Goal: Information Seeking & Learning: Learn about a topic

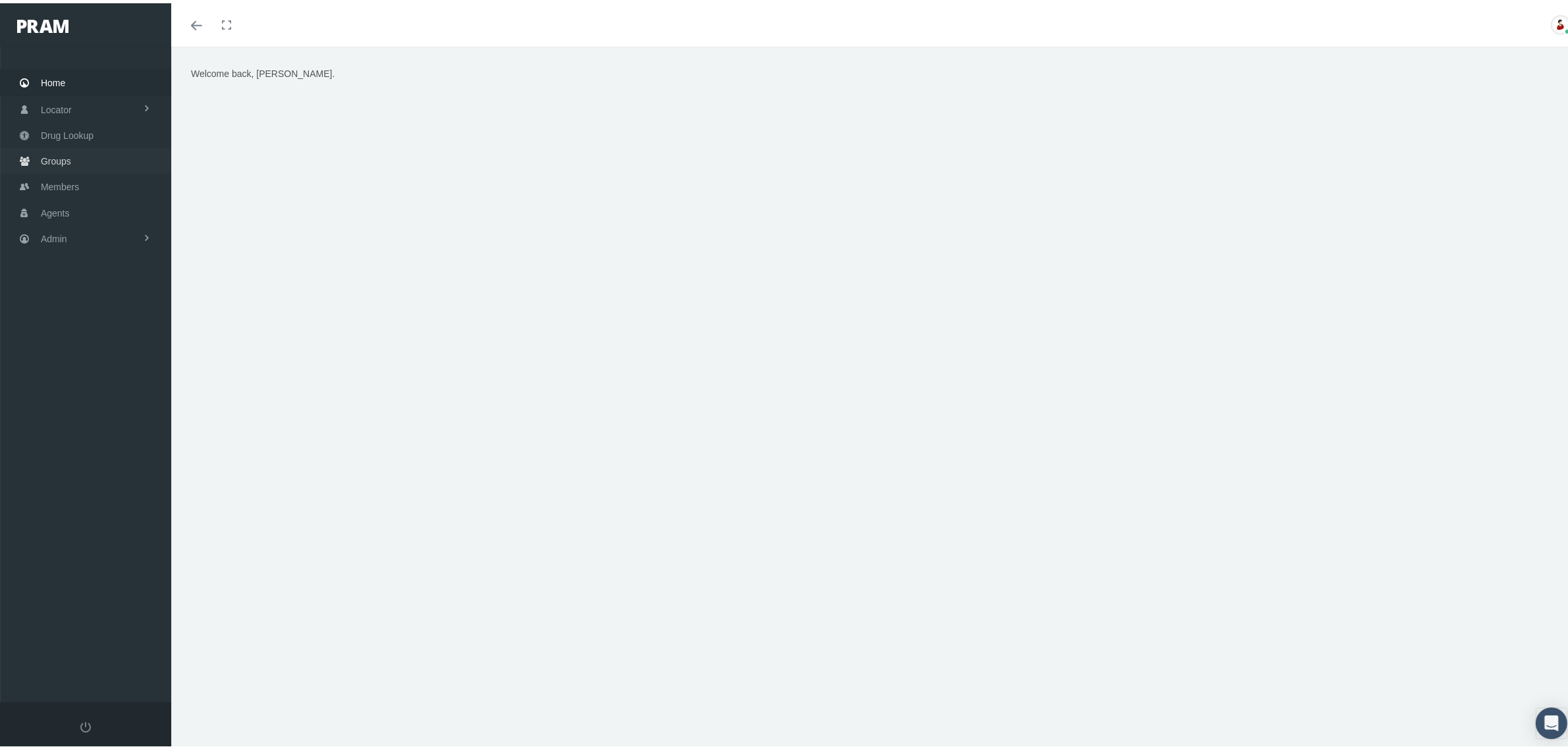
click at [73, 160] on link "Groups" at bounding box center [86, 158] width 171 height 25
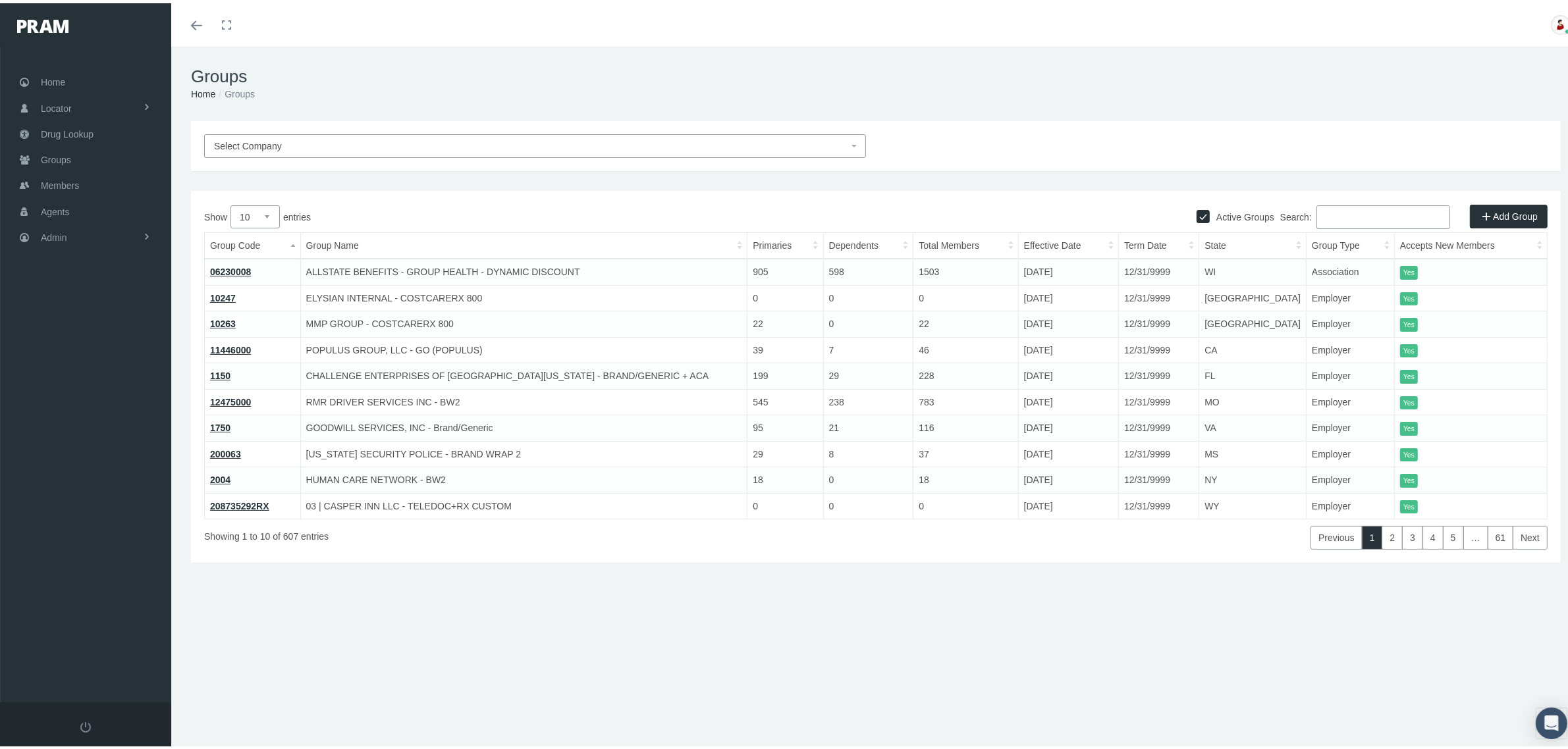
click at [1327, 206] on input "Search:" at bounding box center [1382, 214] width 133 height 23
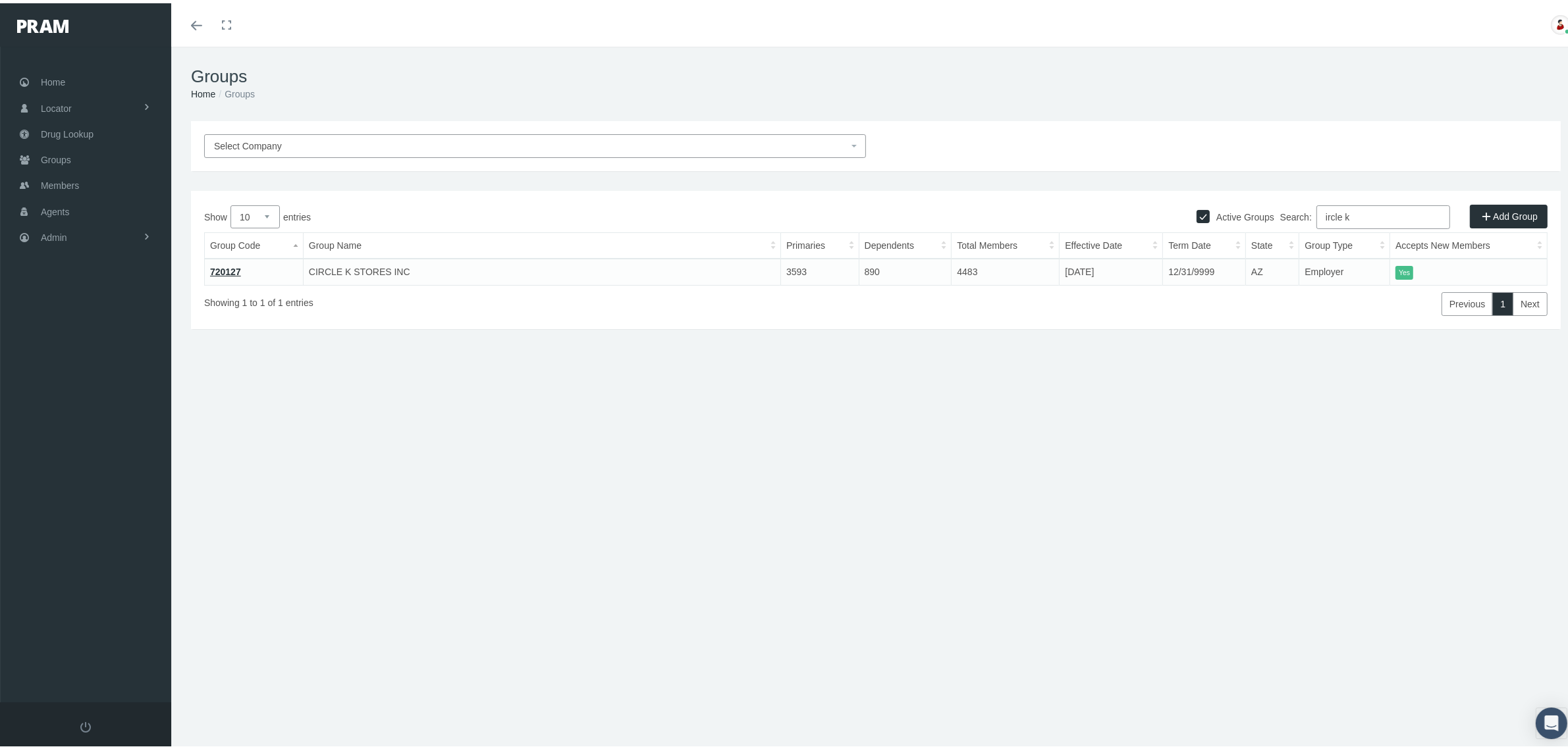
type input "ircle k"
click at [235, 268] on link "720127" at bounding box center [226, 268] width 31 height 11
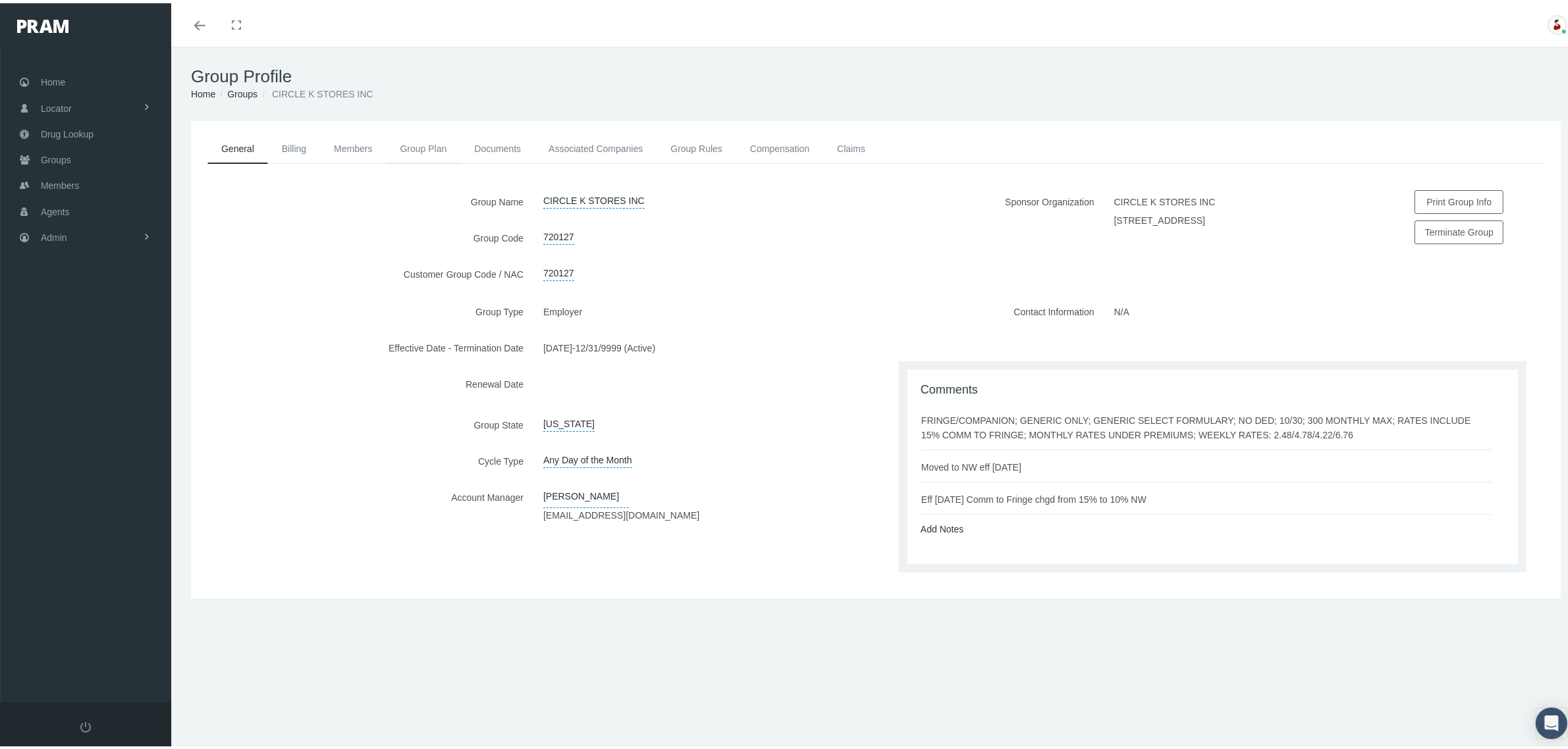
click at [439, 136] on link "Group Plan" at bounding box center [423, 146] width 74 height 29
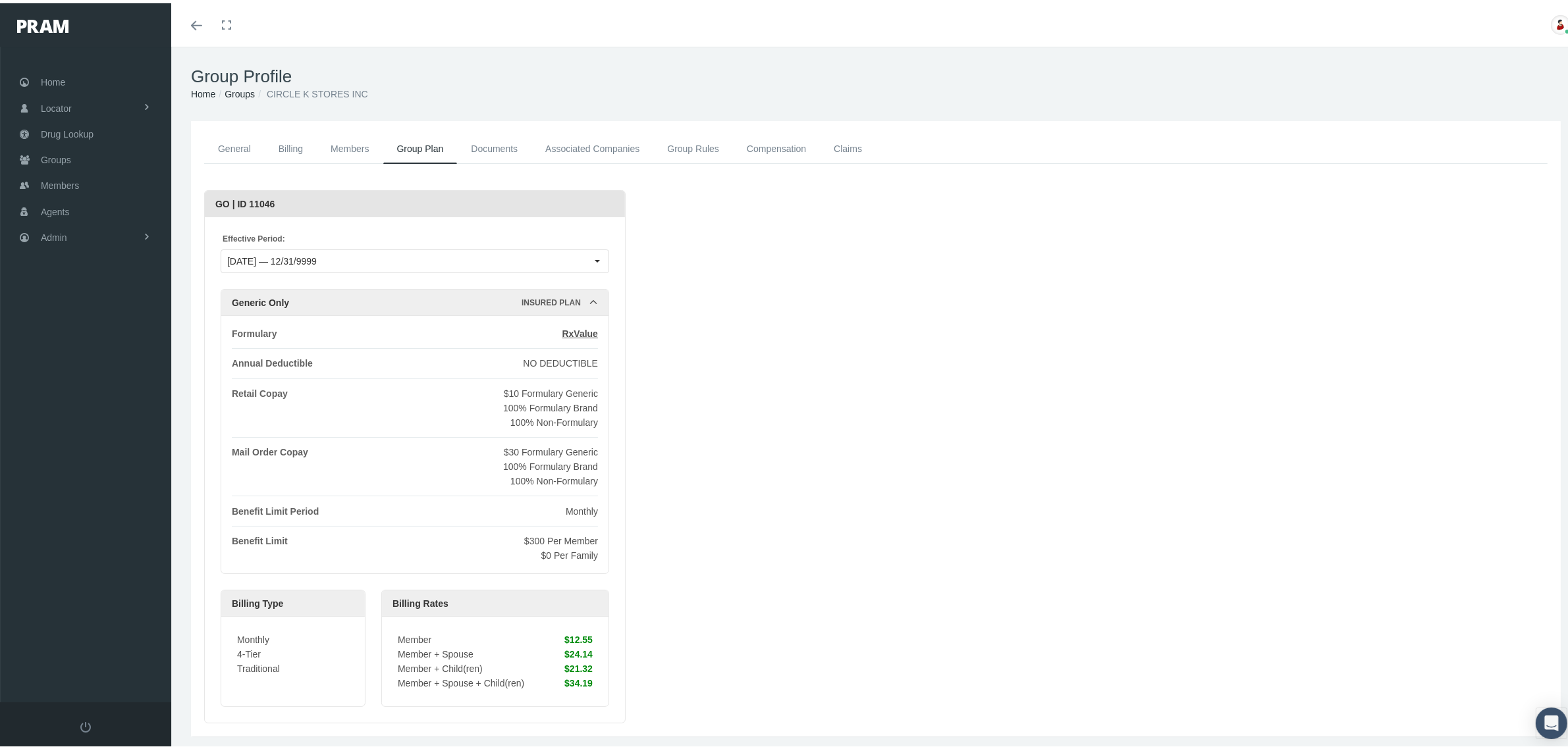
click at [346, 153] on link "Members" at bounding box center [349, 146] width 66 height 29
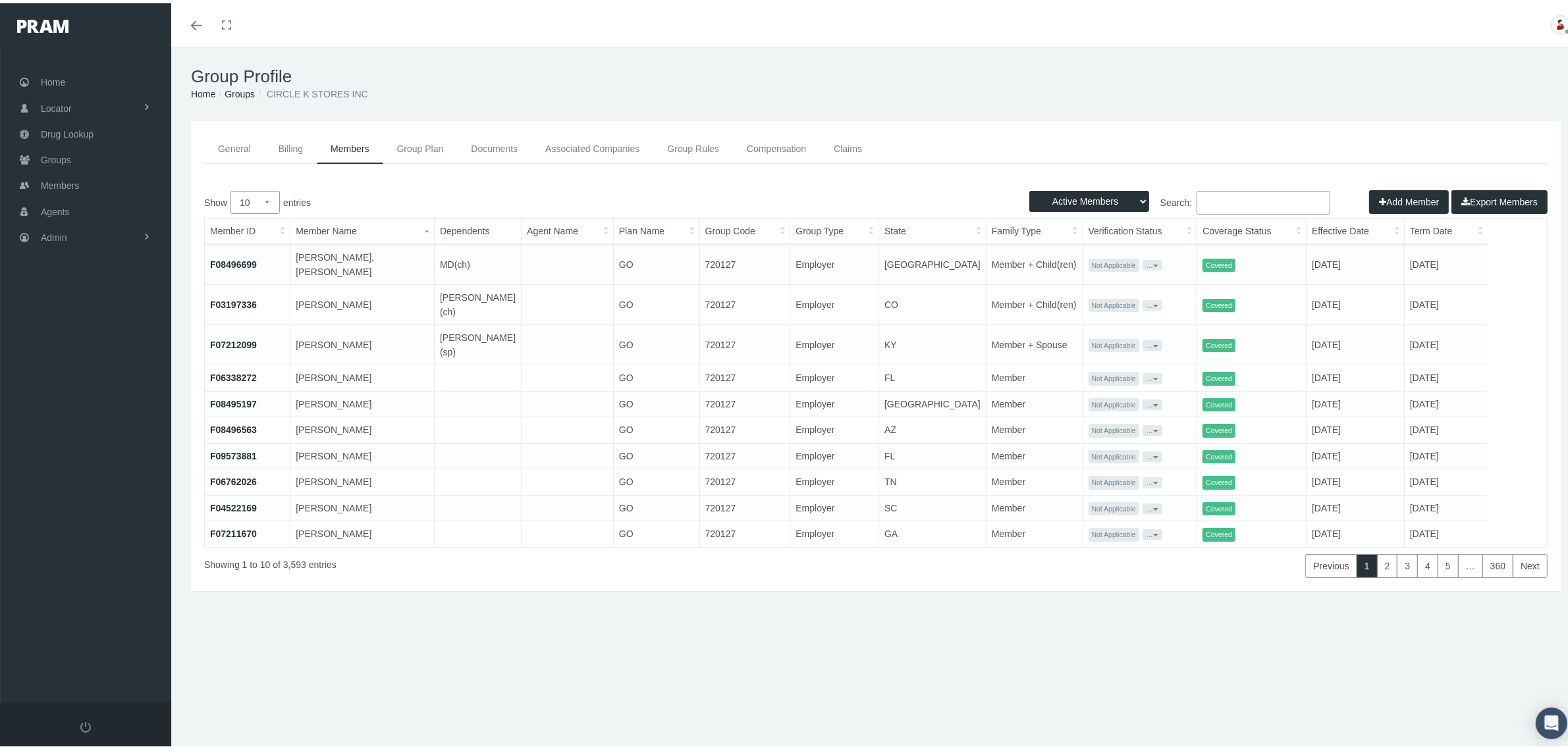
click at [233, 296] on link "F03197336" at bounding box center [234, 301] width 47 height 11
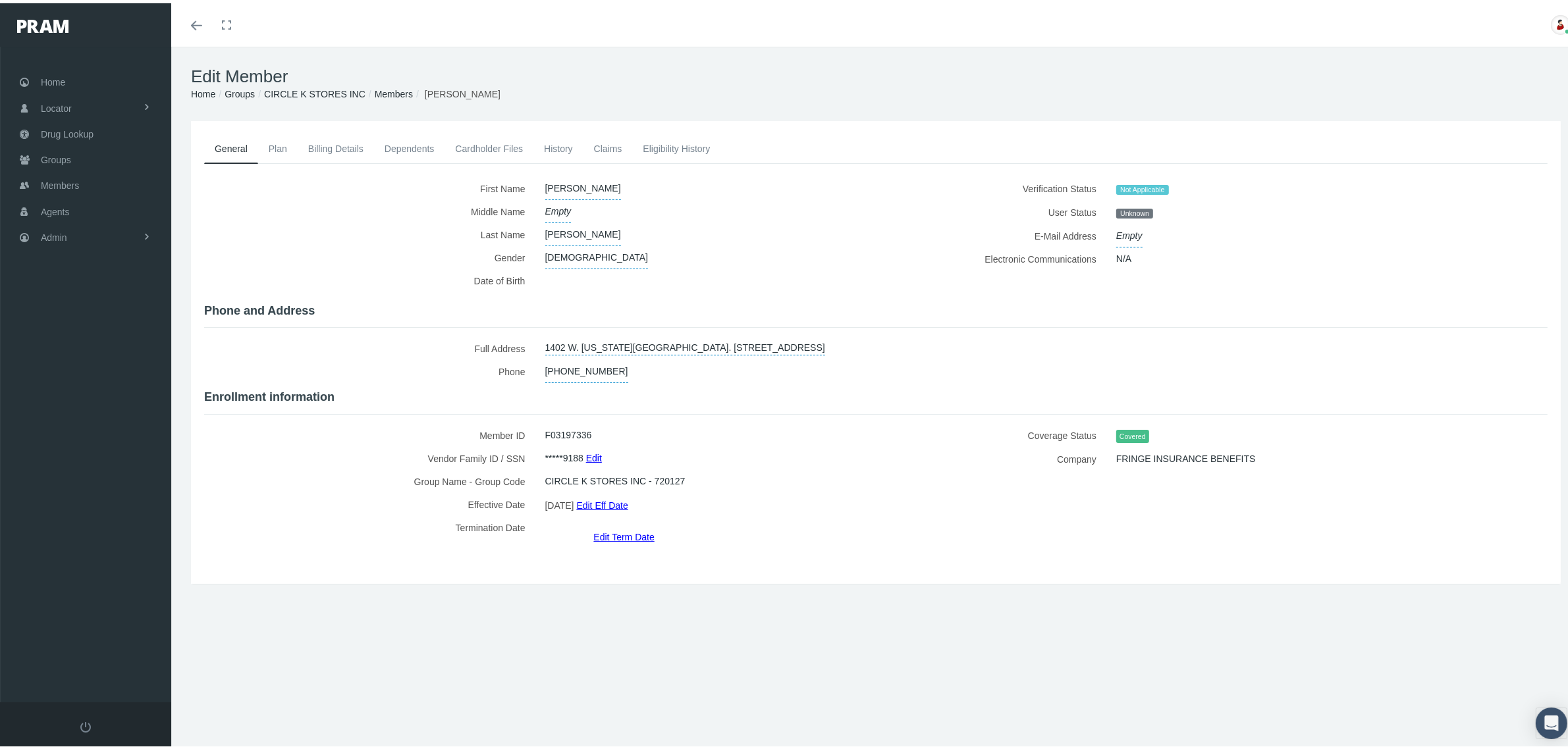
click at [331, 262] on label "Gender" at bounding box center [370, 255] width 331 height 23
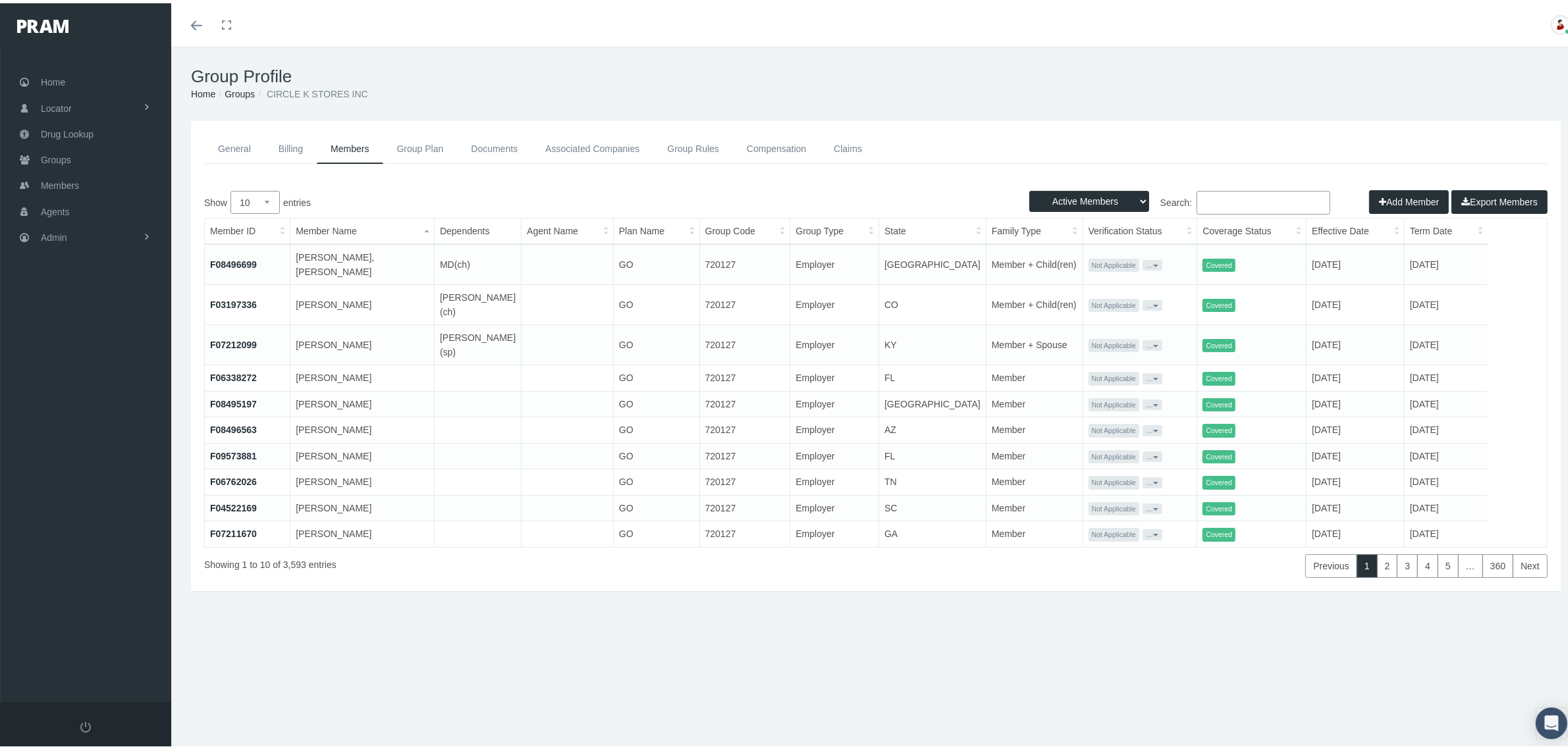
click at [402, 140] on link "Group Plan" at bounding box center [420, 146] width 74 height 29
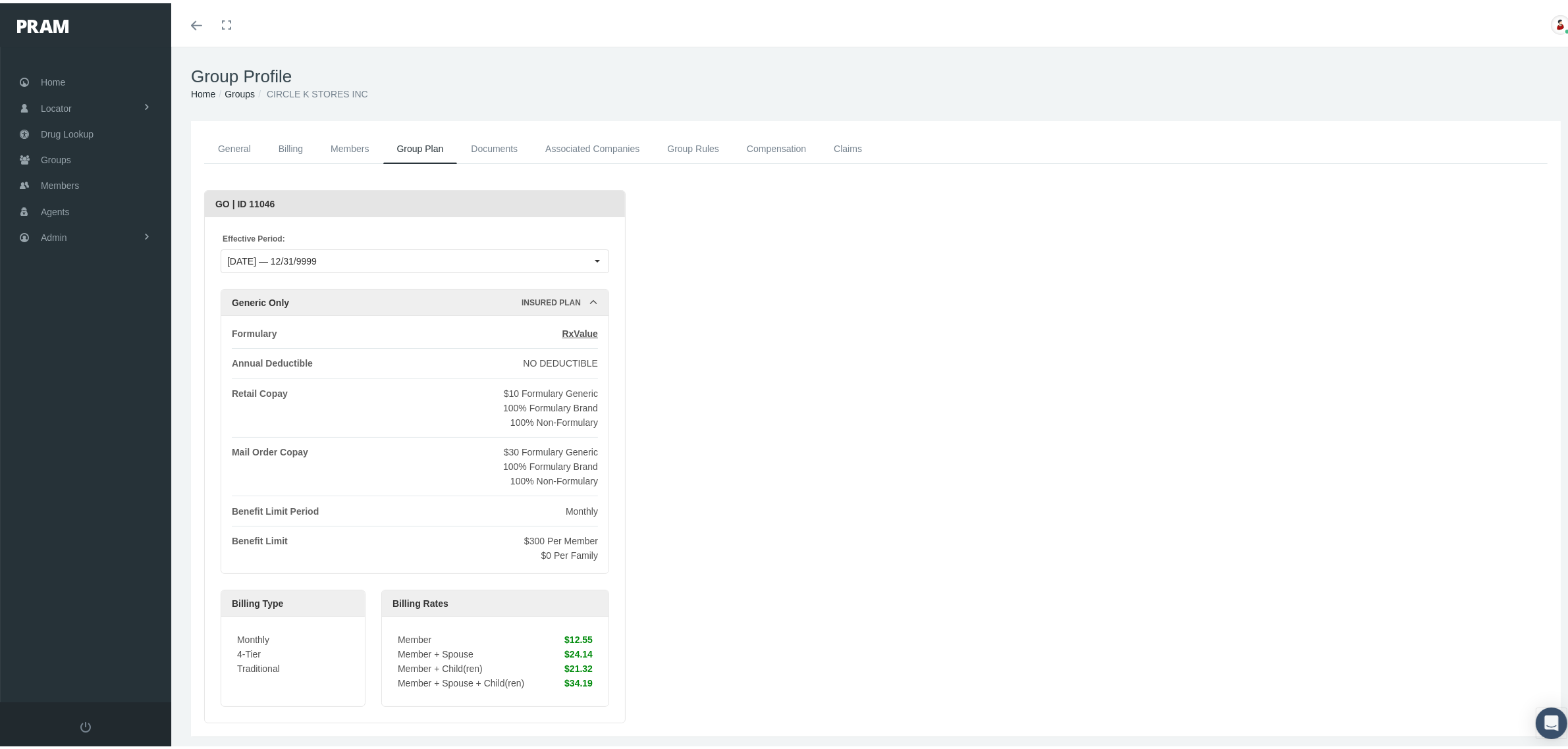
click at [236, 145] on link "General" at bounding box center [235, 146] width 60 height 29
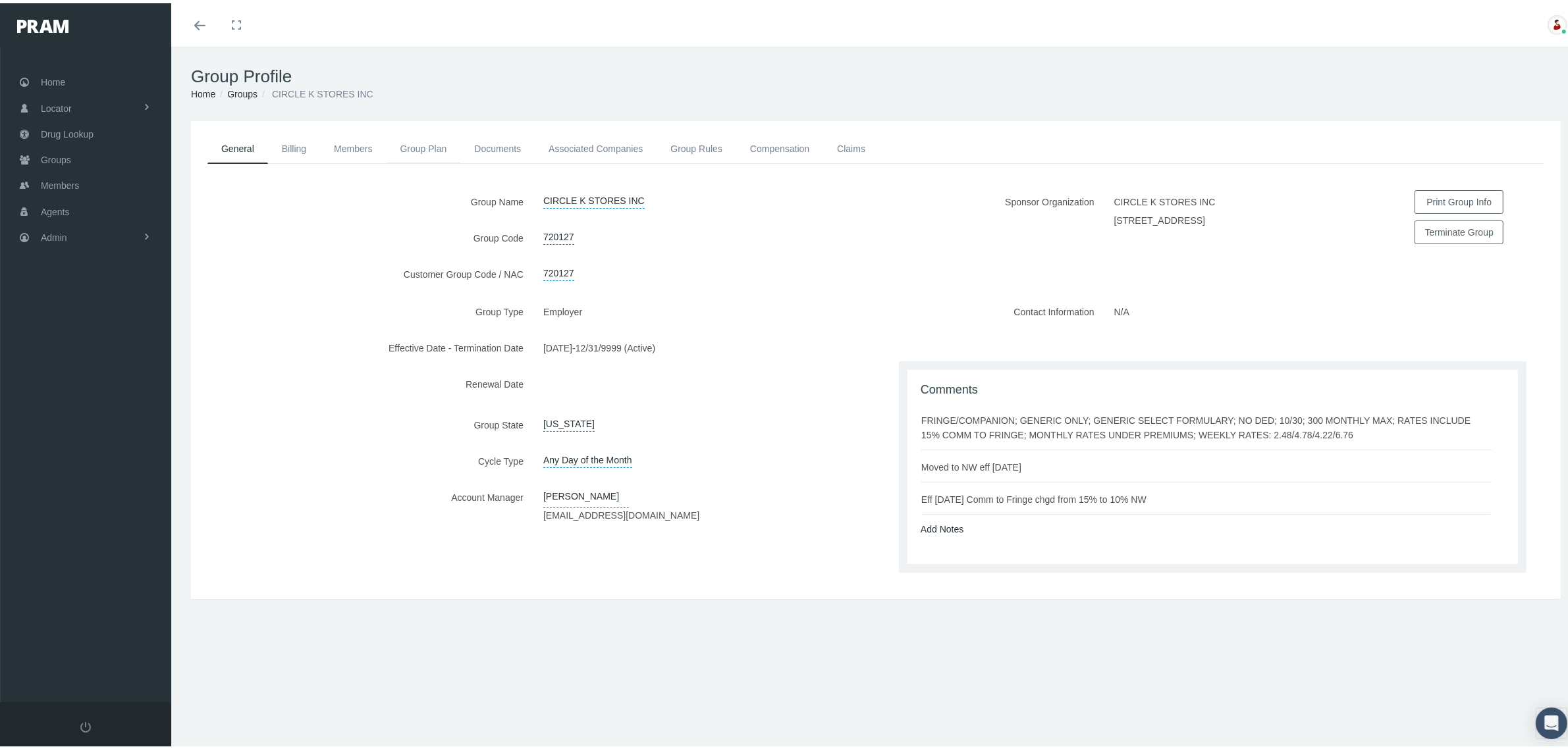
click at [424, 138] on link "Group Plan" at bounding box center [423, 146] width 74 height 29
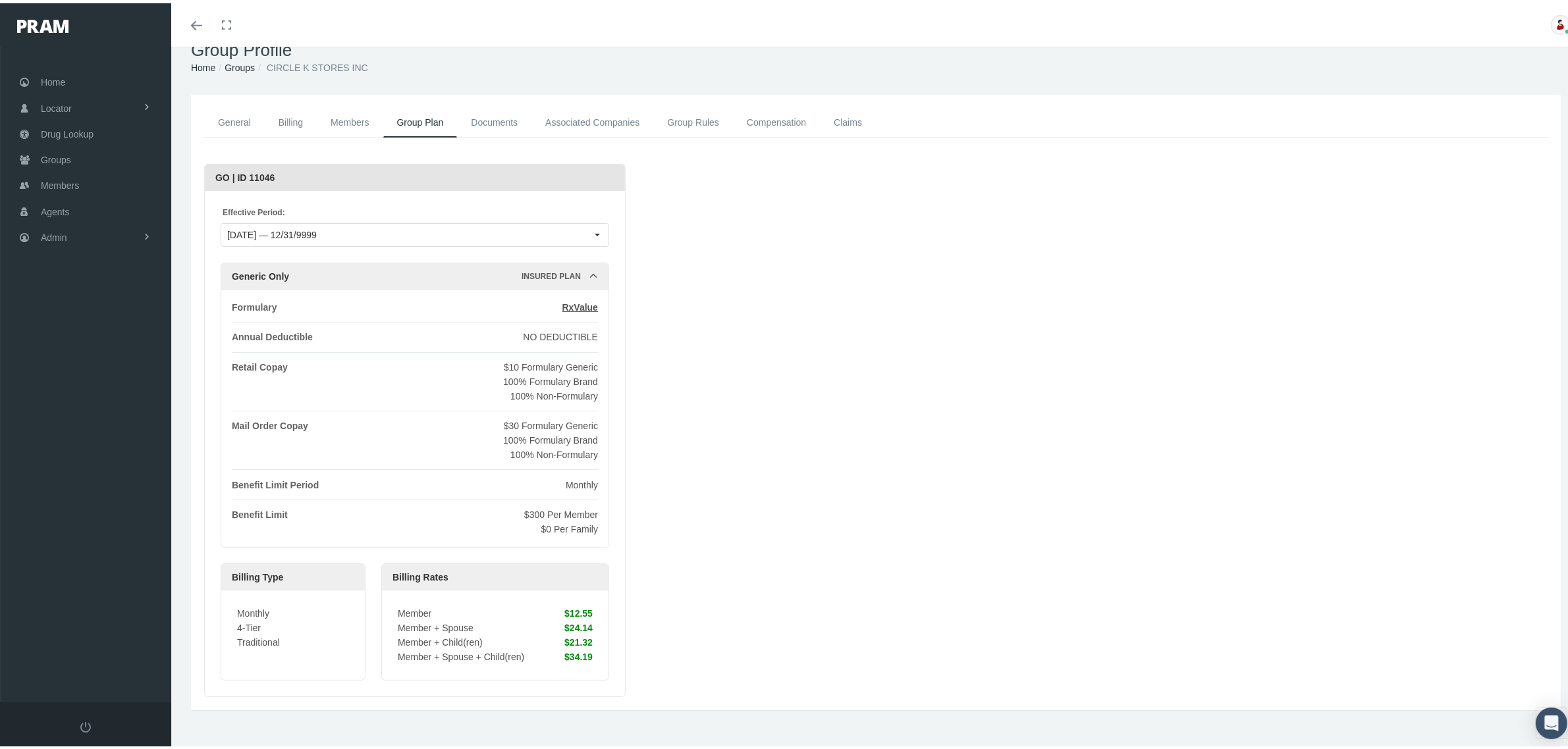
scroll to position [40, 0]
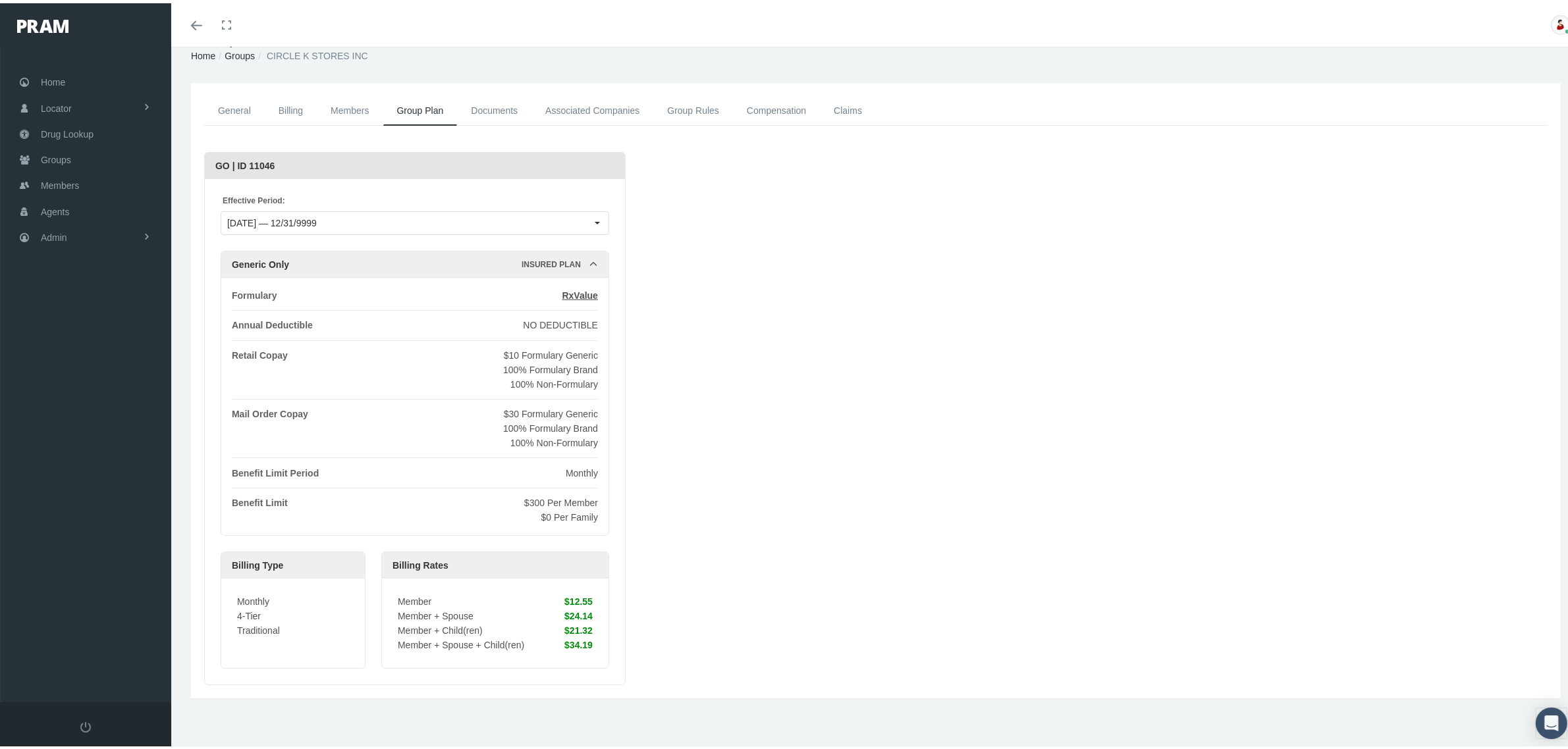
click at [298, 469] on div "Benefit Limit Period" at bounding box center [274, 470] width 87 height 15
click at [587, 475] on span "Monthly" at bounding box center [581, 470] width 32 height 11
click at [588, 488] on div "Benefit Limit Period Monthly" at bounding box center [415, 478] width 366 height 29
